Goal: Transaction & Acquisition: Purchase product/service

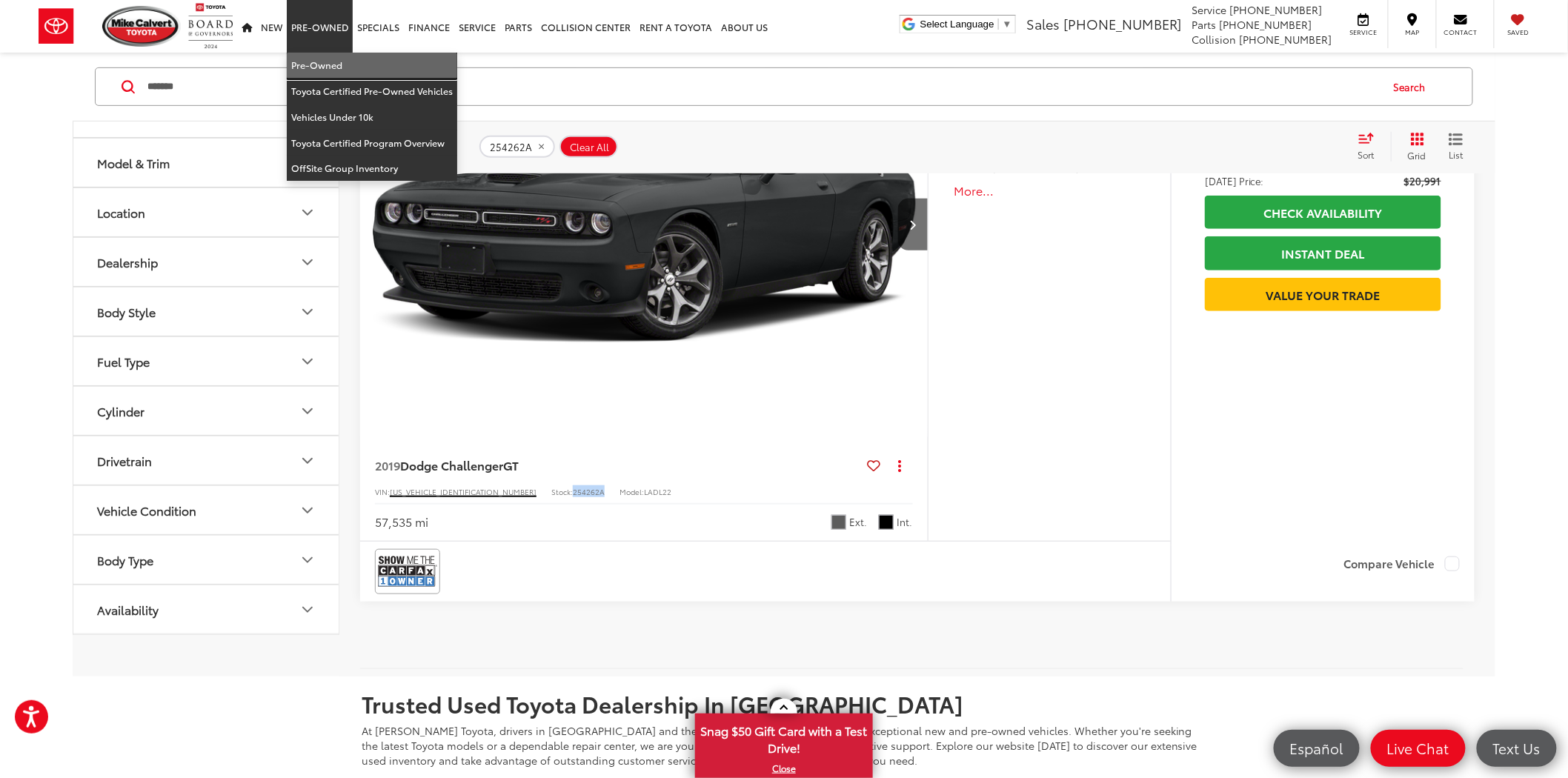
click at [332, 56] on link "Pre-Owned" at bounding box center [371, 65] width 170 height 26
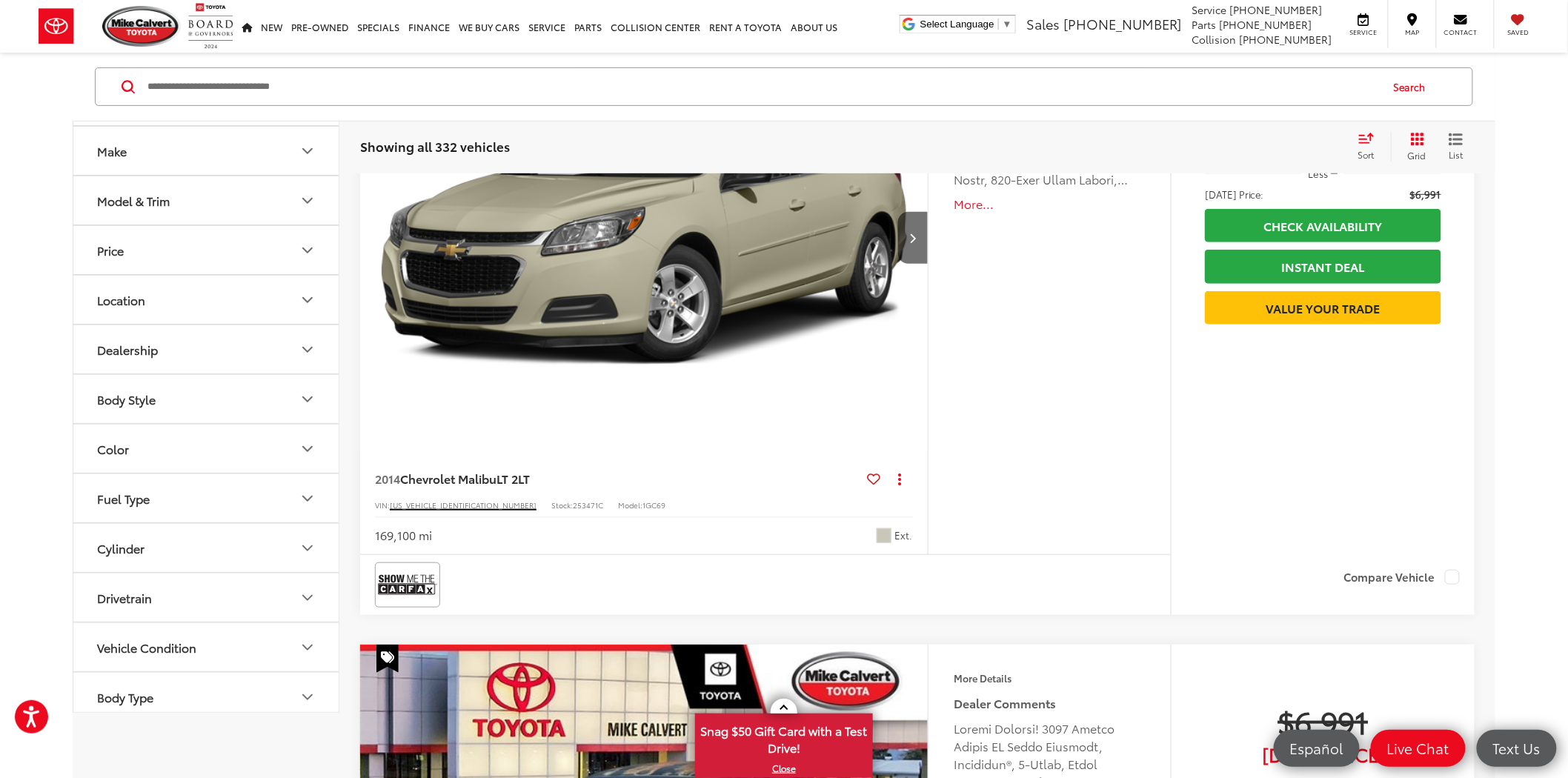
scroll to position [411, 0]
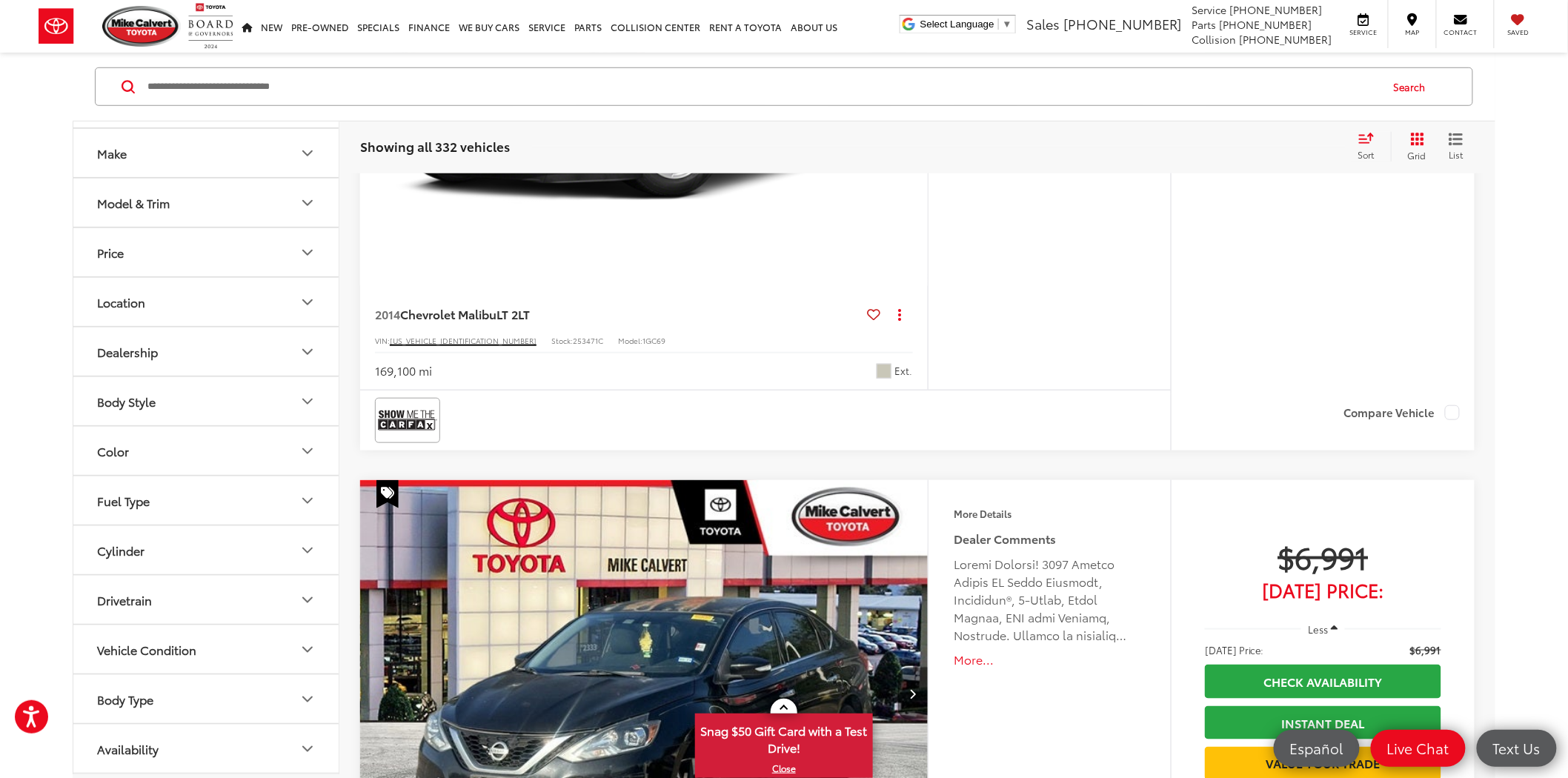
click at [184, 697] on button "Body Type" at bounding box center [207, 698] width 267 height 48
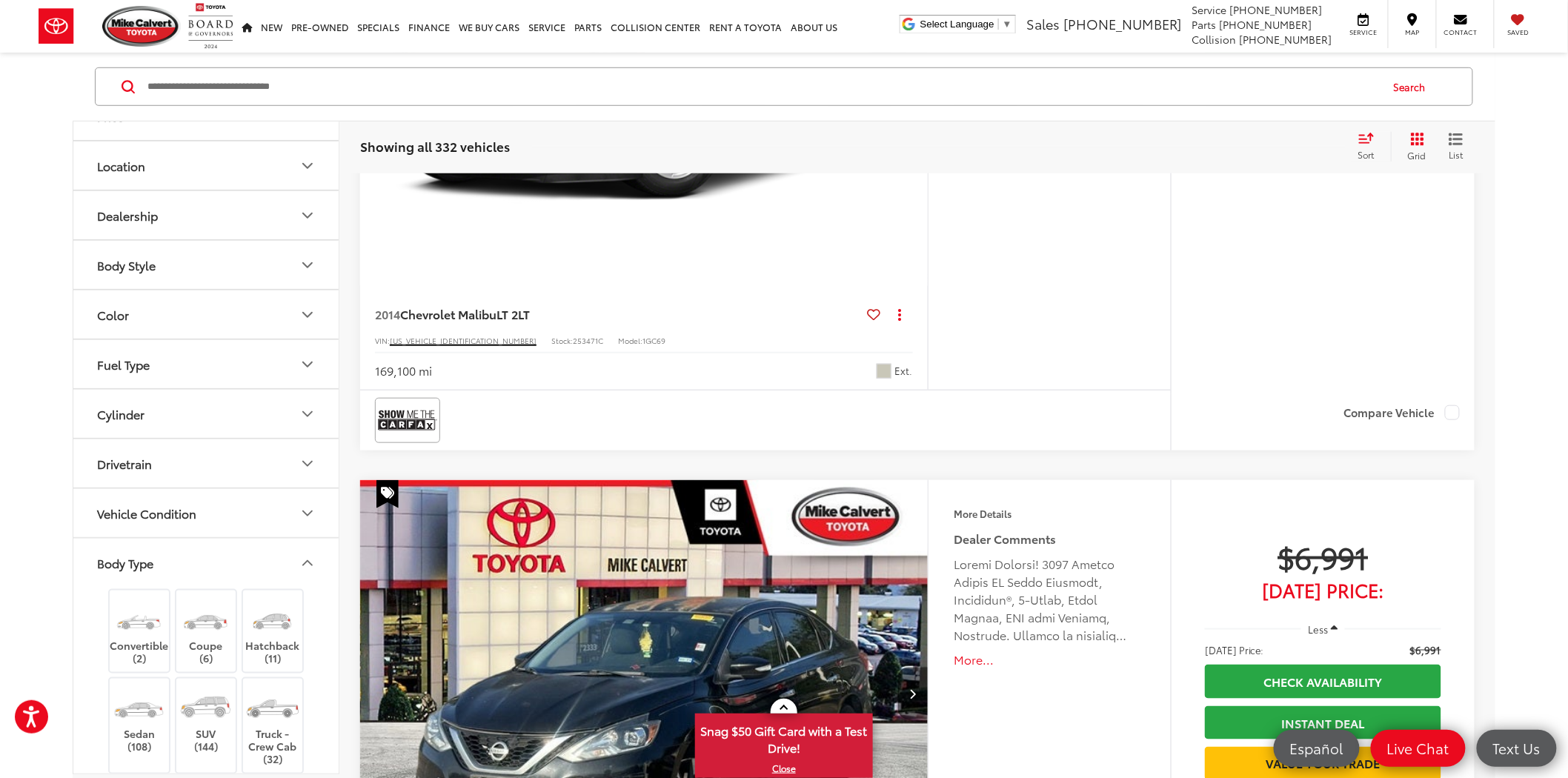
scroll to position [357, 0]
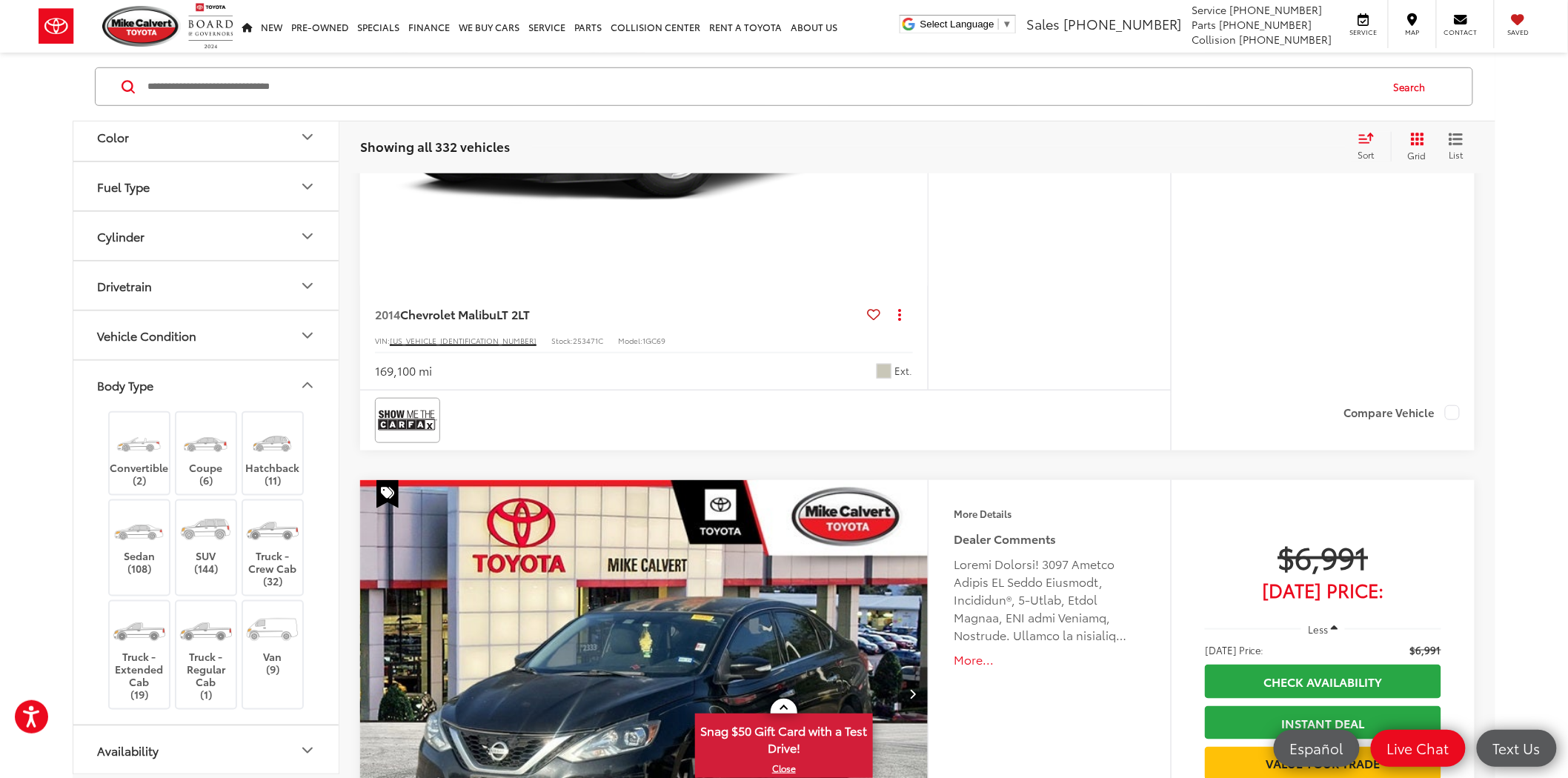
click at [194, 327] on button "Vehicle Condition" at bounding box center [207, 335] width 267 height 48
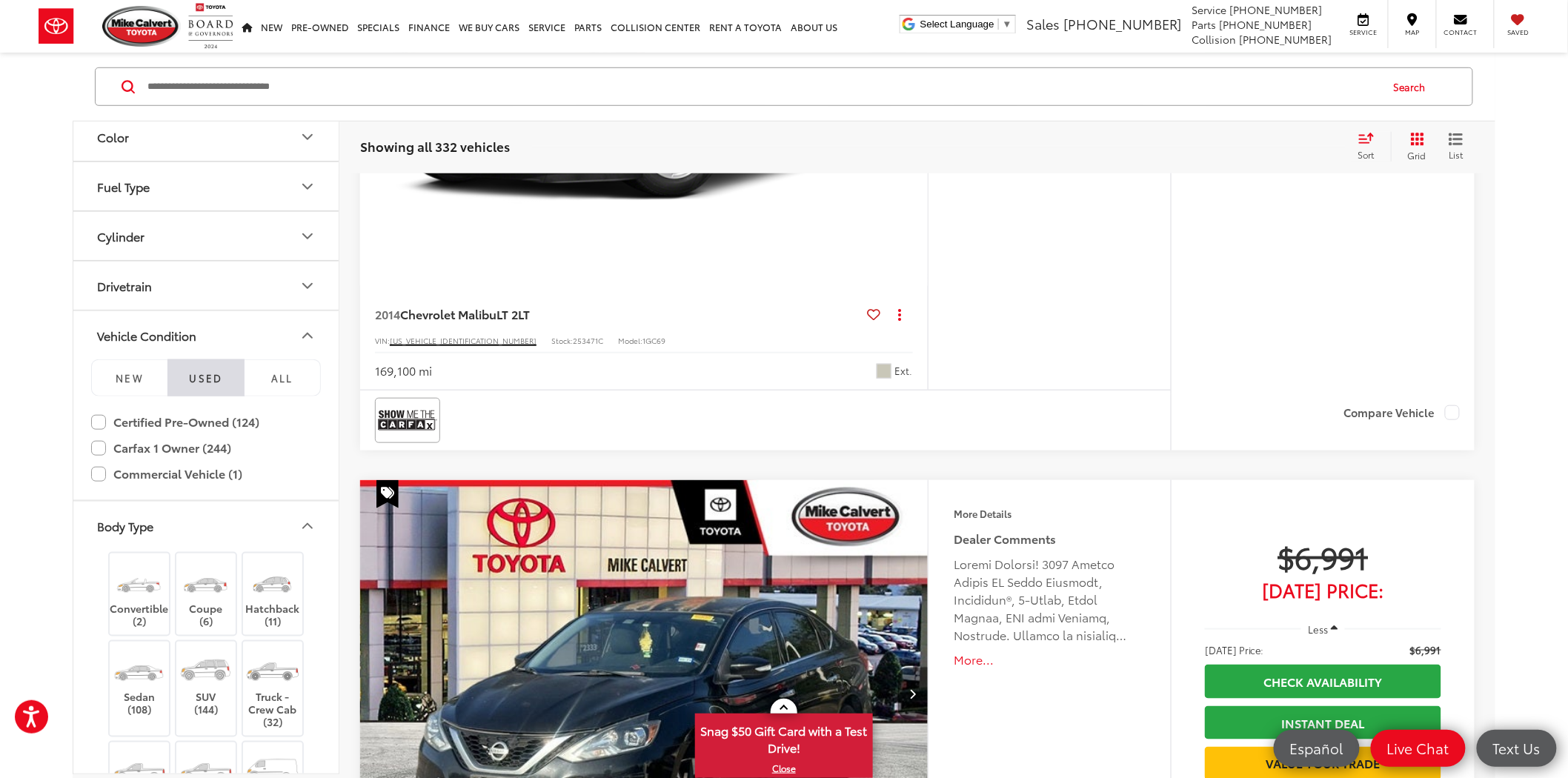
click at [199, 288] on button "Drivetrain" at bounding box center [207, 286] width 267 height 48
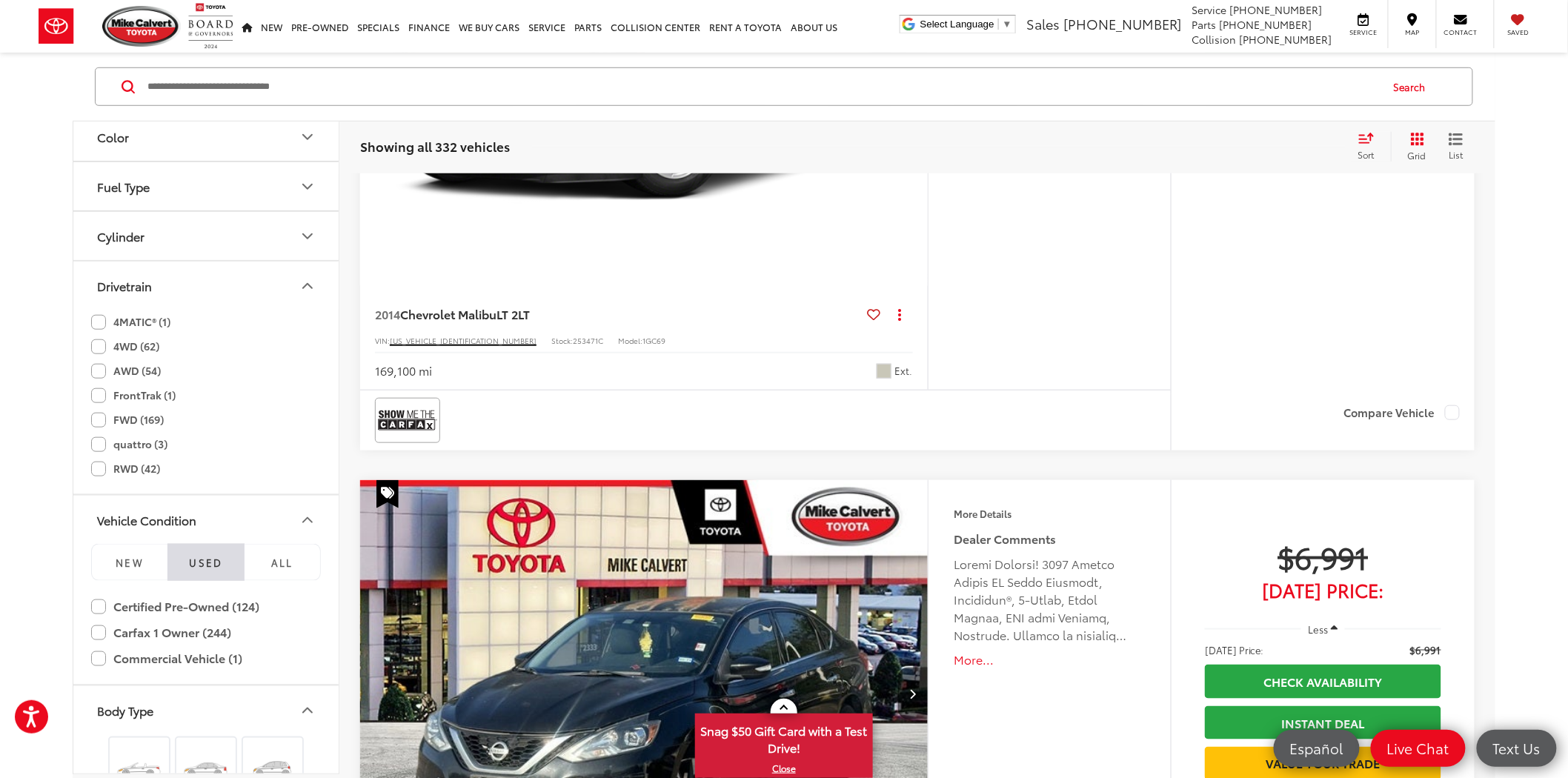
click at [199, 288] on button "Drivetrain" at bounding box center [207, 286] width 267 height 48
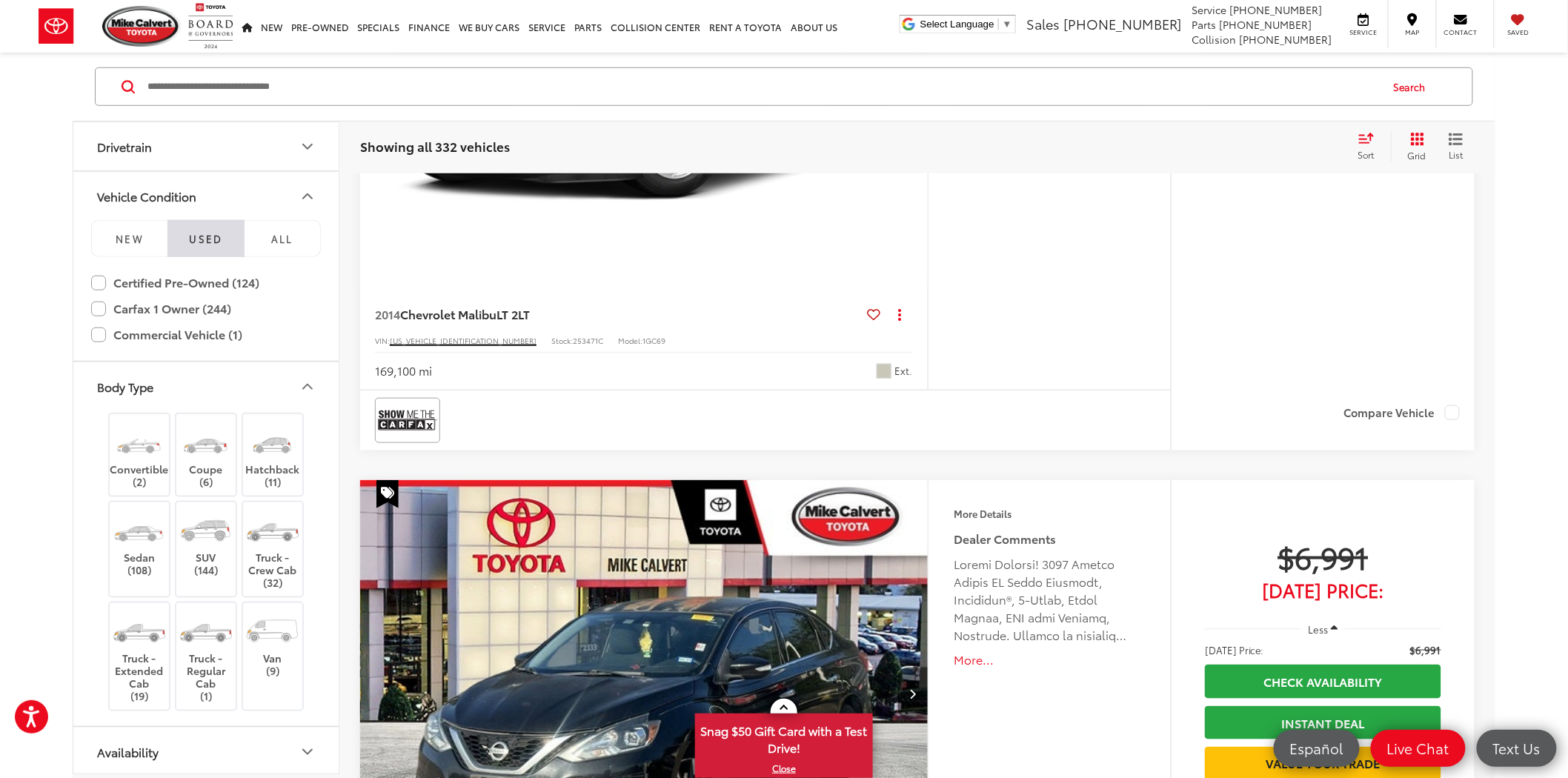
scroll to position [498, 0]
click at [202, 736] on button "Availability" at bounding box center [207, 750] width 267 height 48
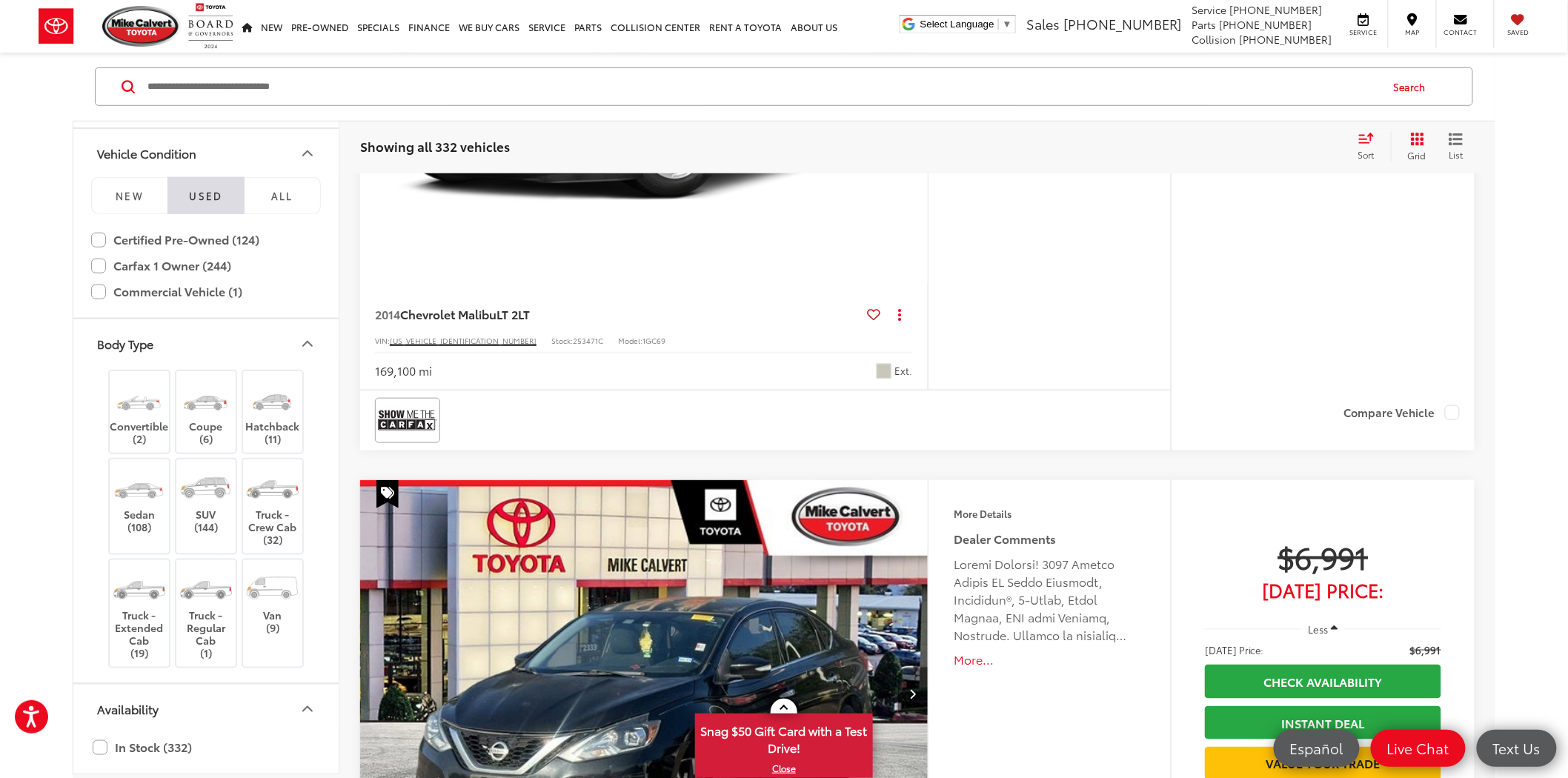
click at [255, 706] on button "Availability" at bounding box center [207, 708] width 267 height 48
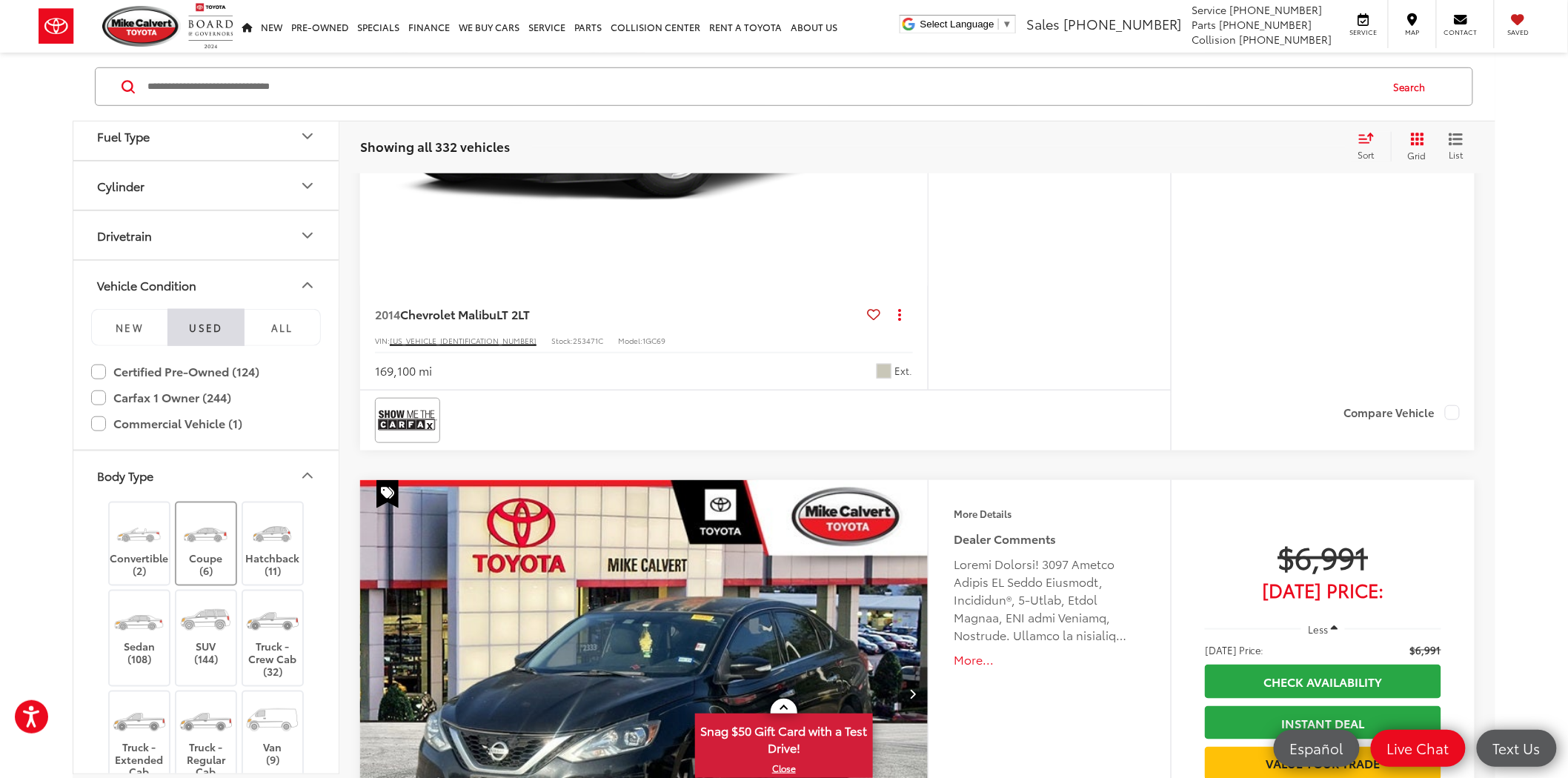
scroll to position [493, 0]
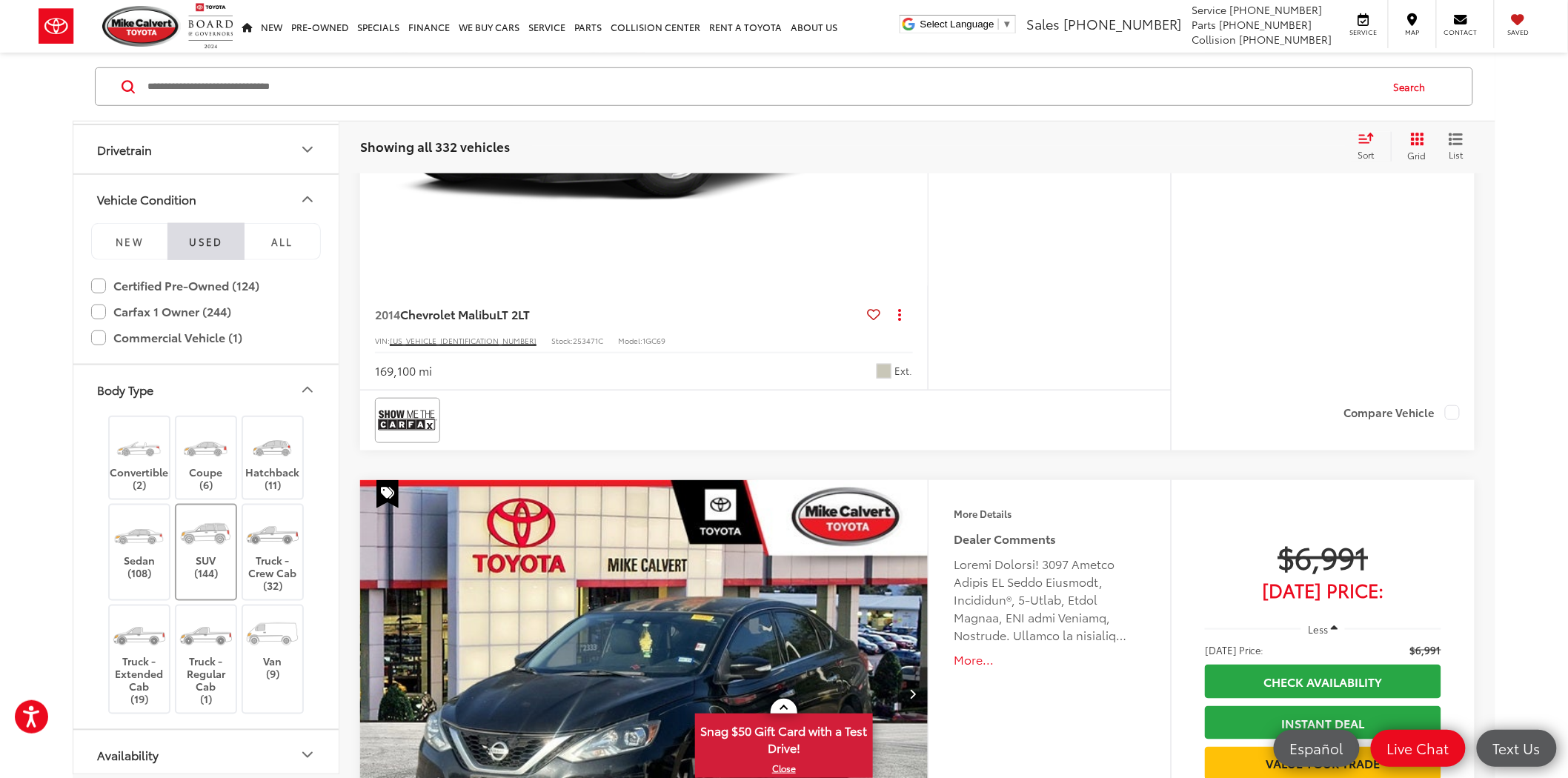
click at [215, 541] on img at bounding box center [205, 533] width 55 height 41
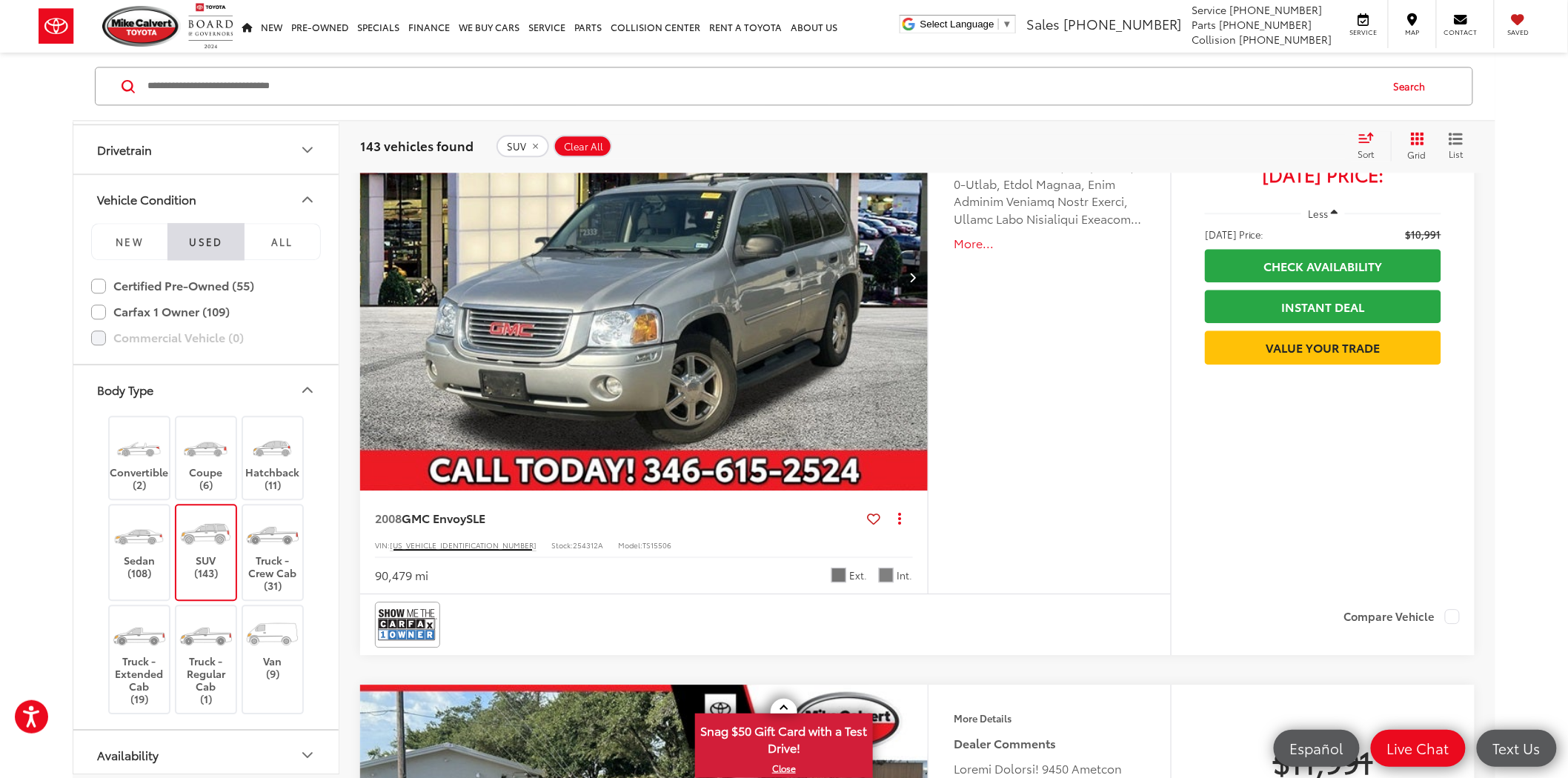
scroll to position [3715, 0]
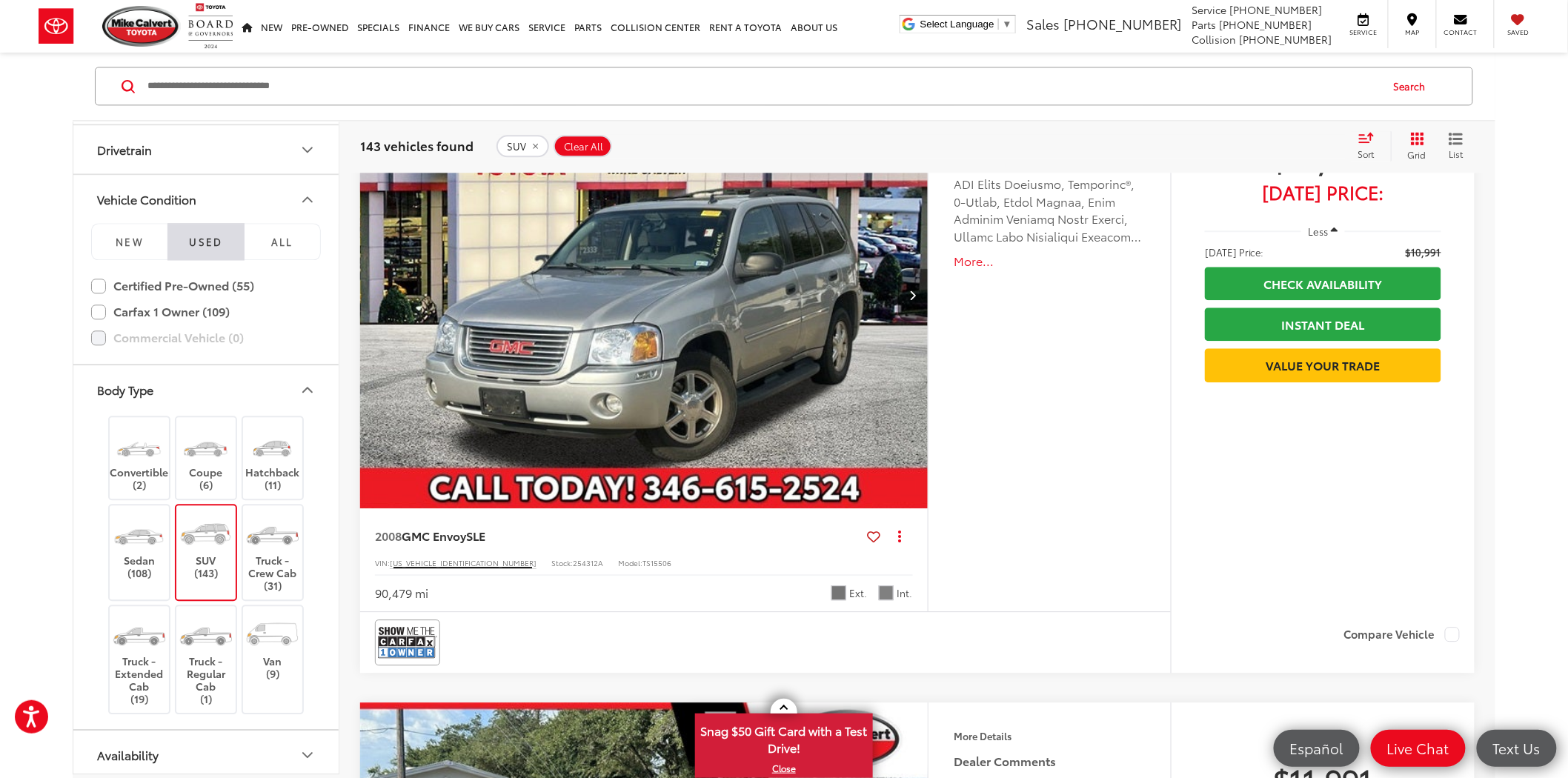
click at [778, 435] on img "2008 GMC Envoy SLE 0" at bounding box center [644, 295] width 570 height 427
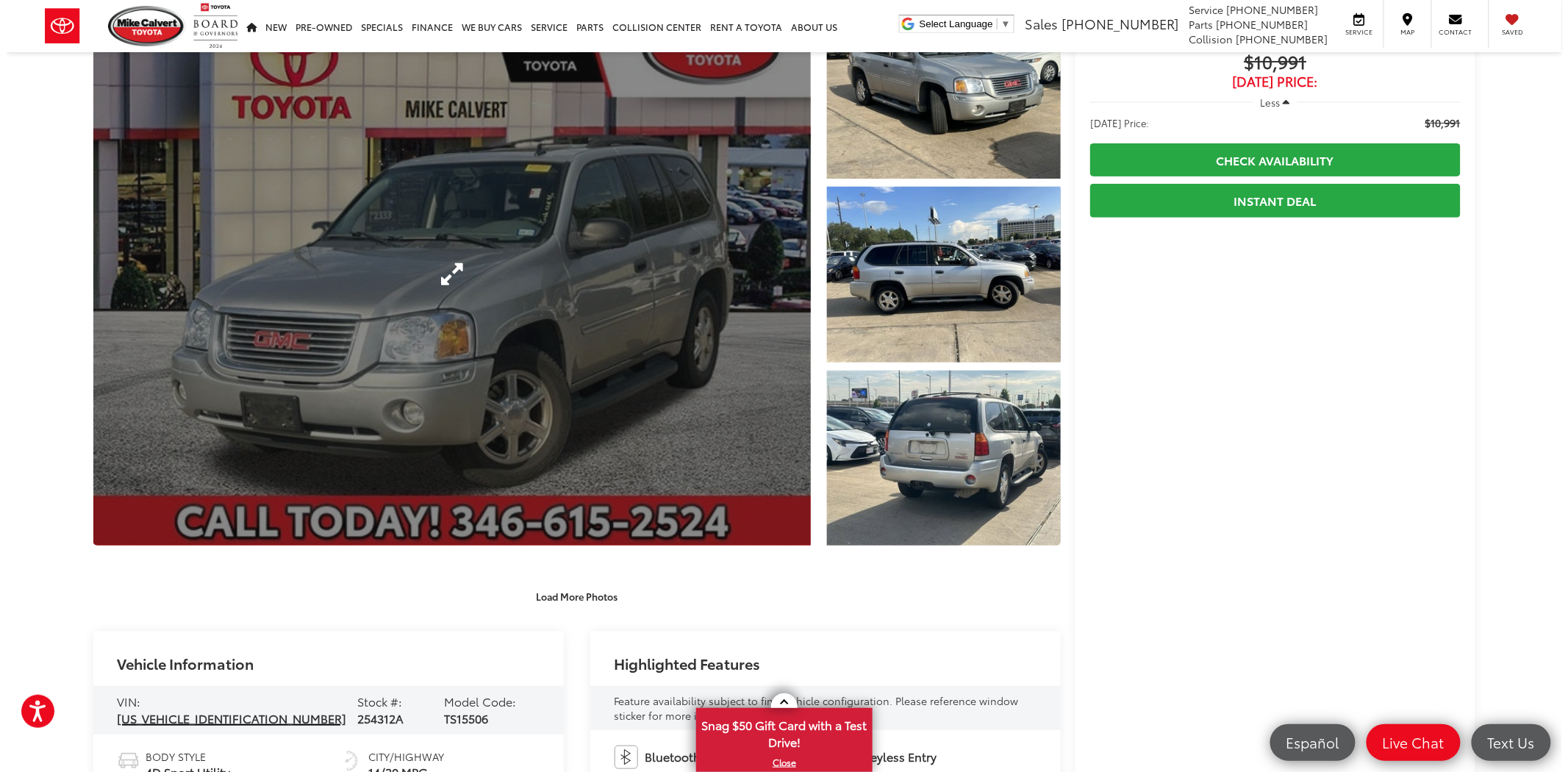
scroll to position [81, 0]
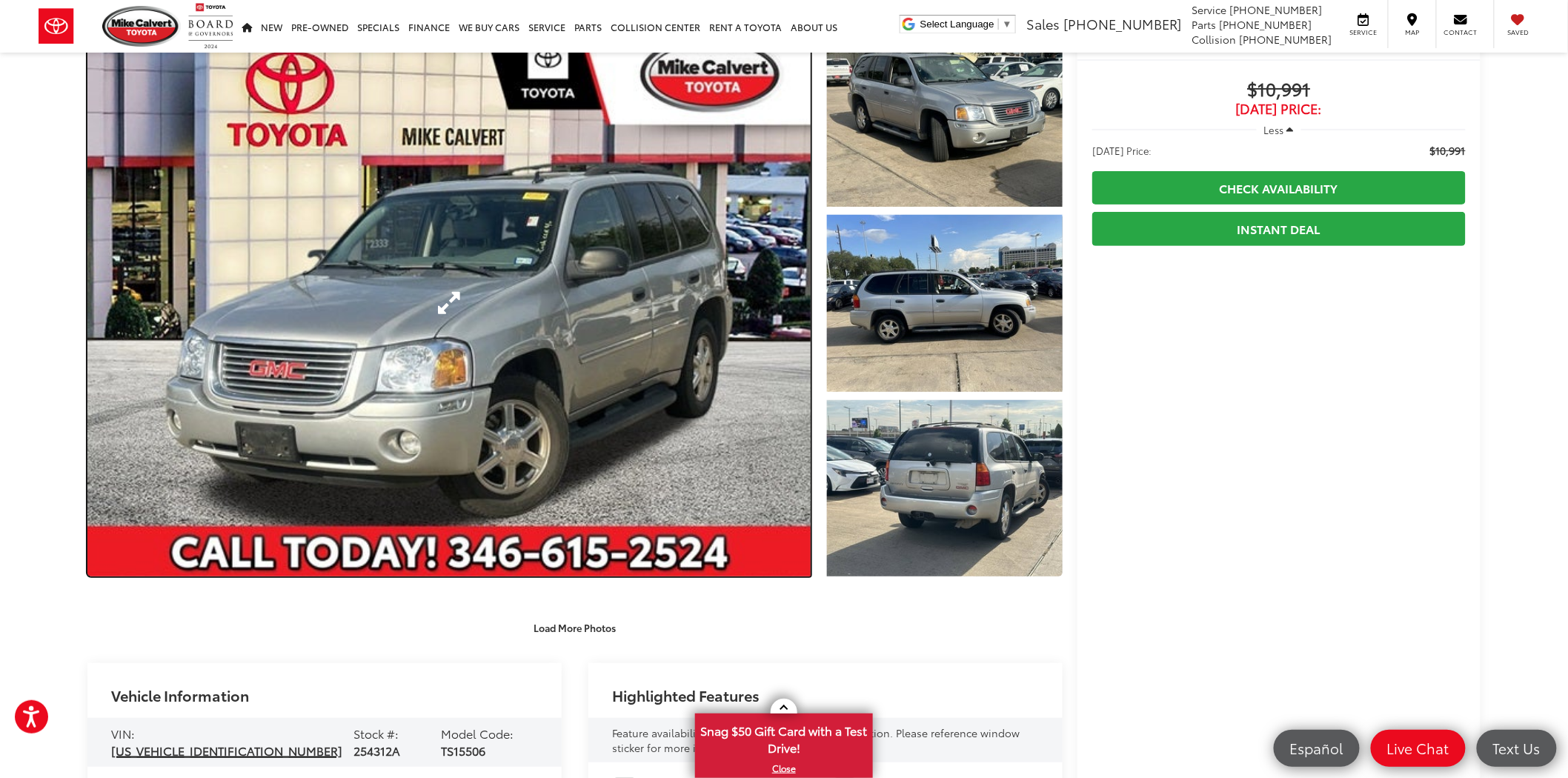
click at [596, 397] on link "Expand Photo 0" at bounding box center [449, 302] width 723 height 547
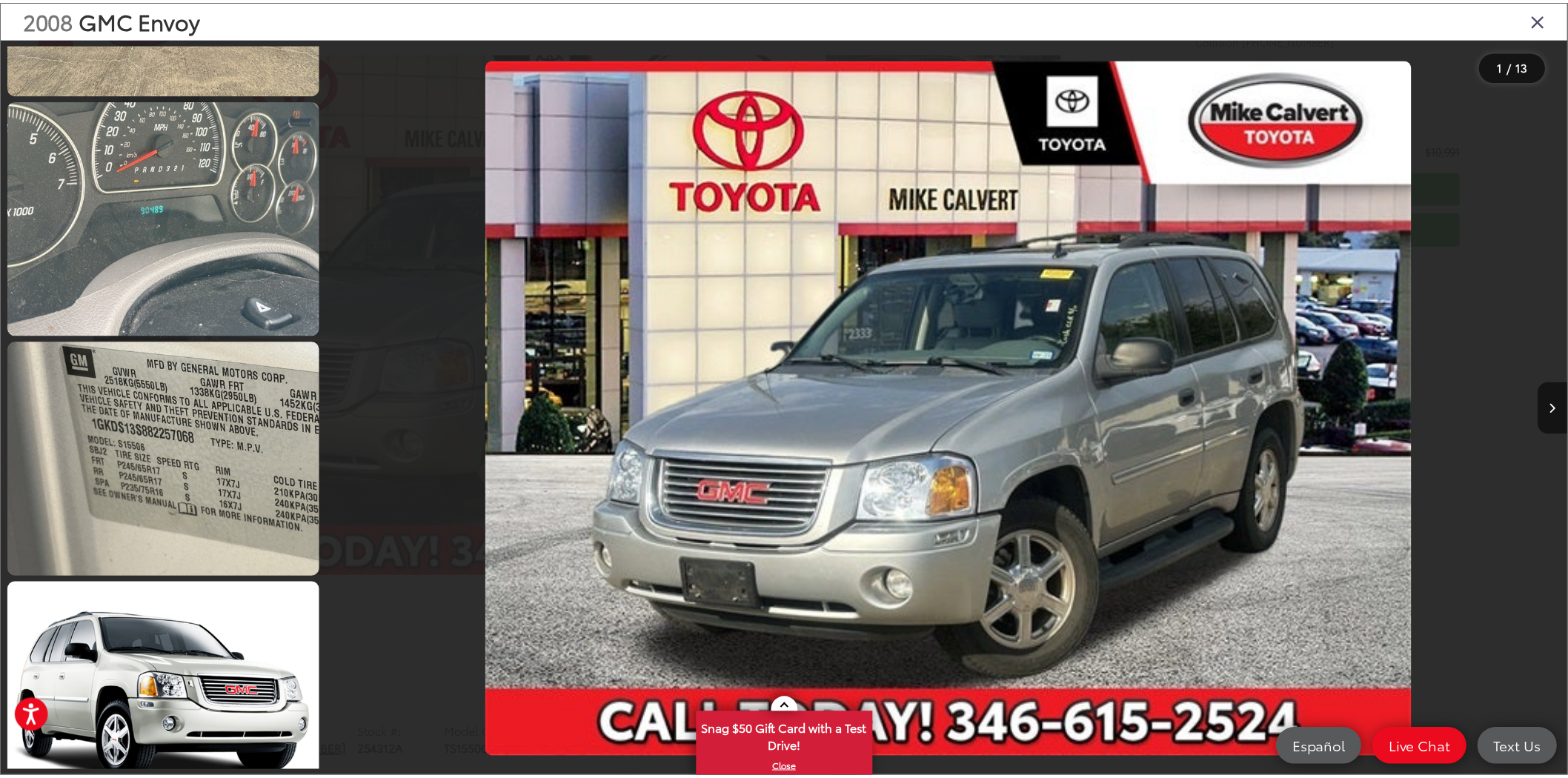
scroll to position [1974, 0]
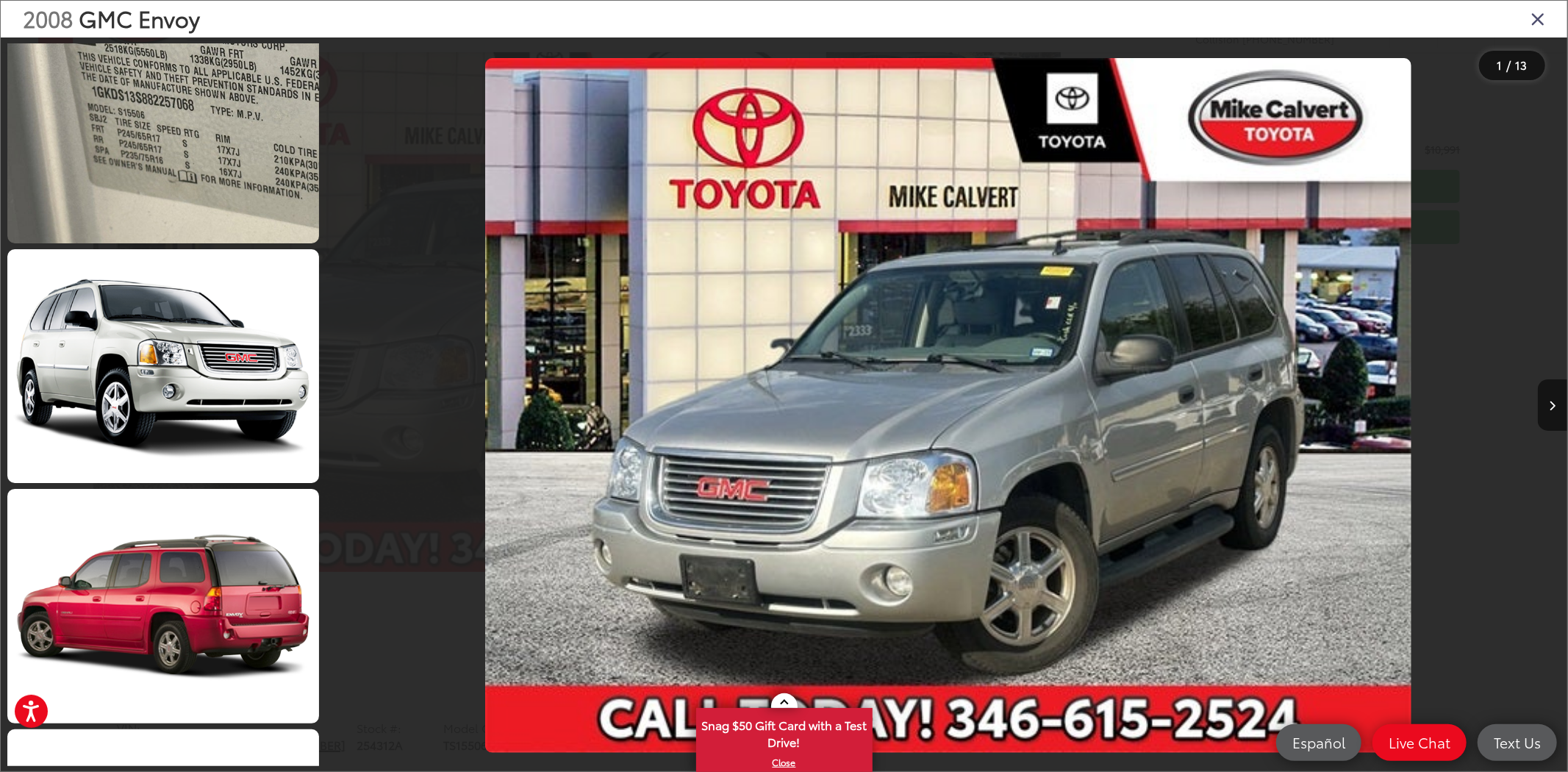
click at [1536, 17] on icon "Close gallery" at bounding box center [1537, 18] width 15 height 19
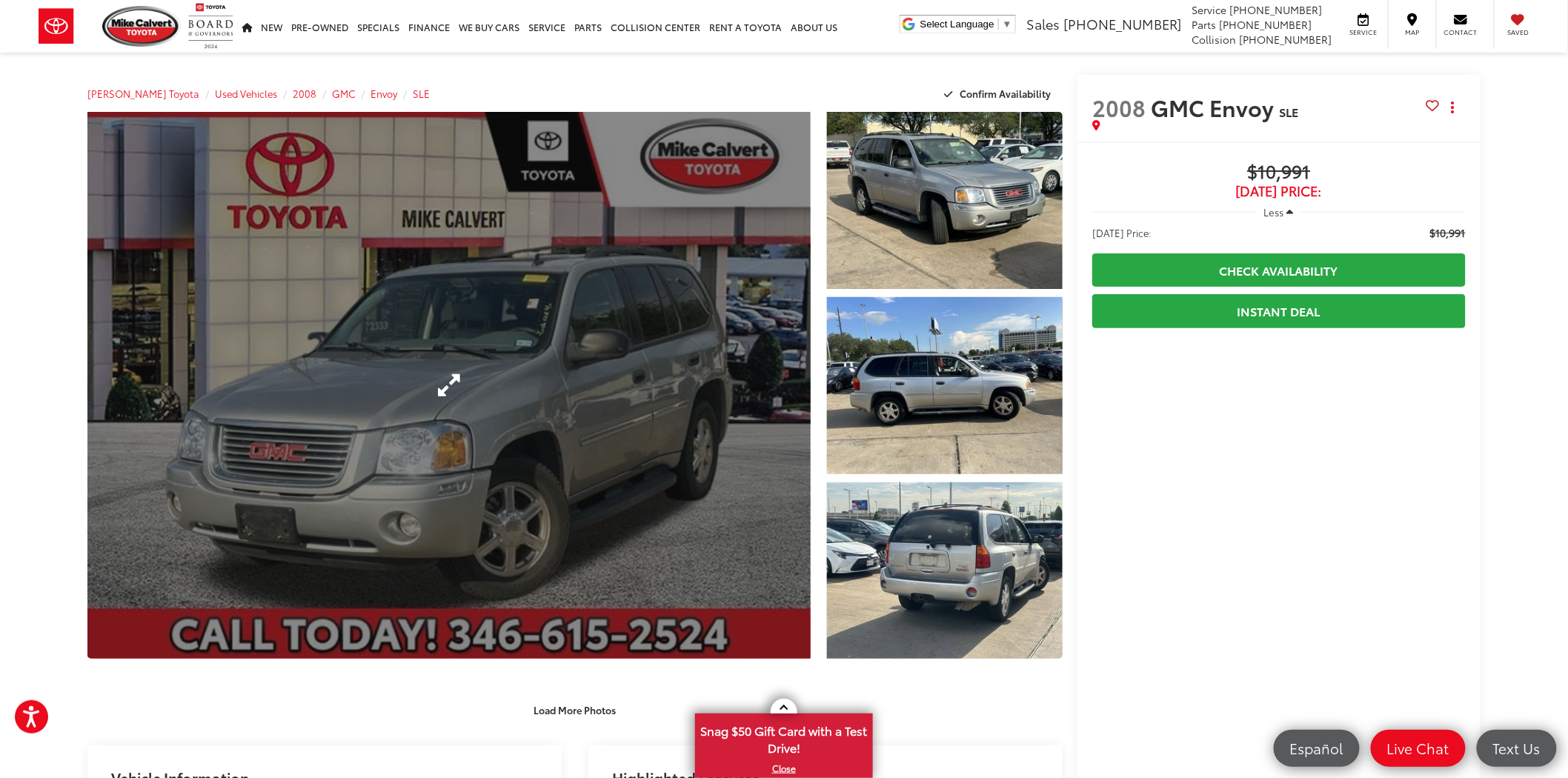
scroll to position [411, 0]
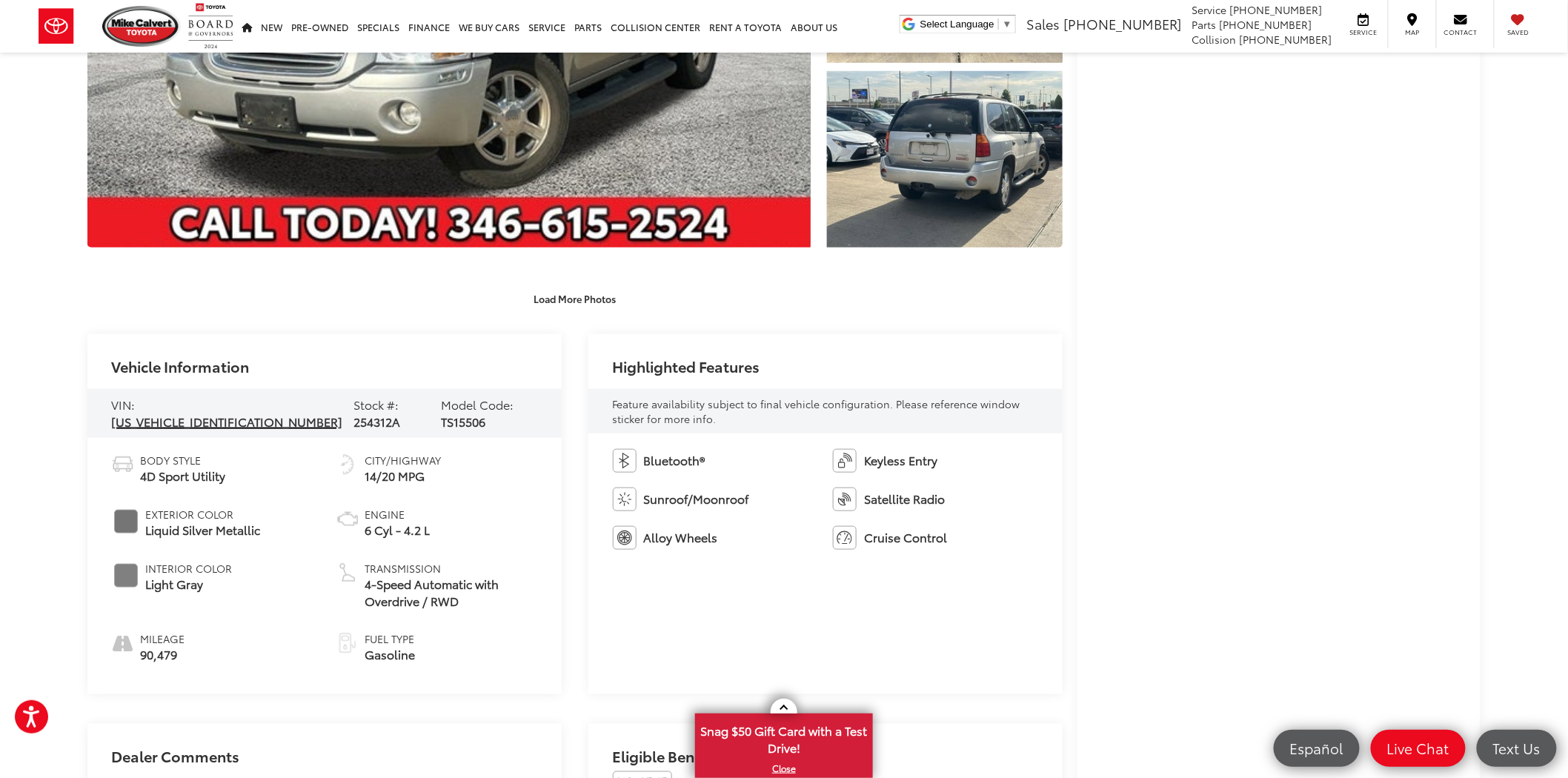
click at [354, 412] on span "254312A" at bounding box center [377, 421] width 47 height 17
copy span "254312A"
